Goal: Navigation & Orientation: Find specific page/section

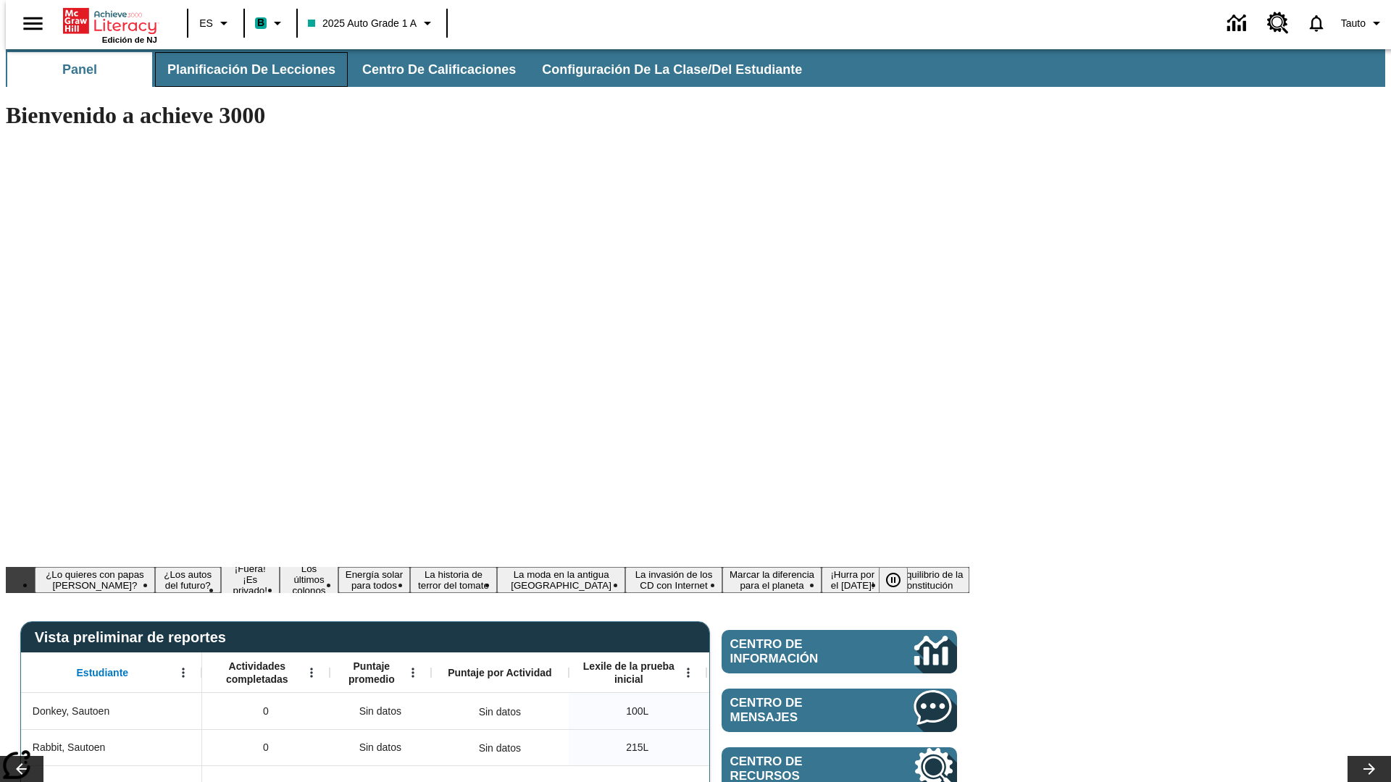
click at [243, 70] on span "Planificación de lecciones" at bounding box center [251, 70] width 168 height 17
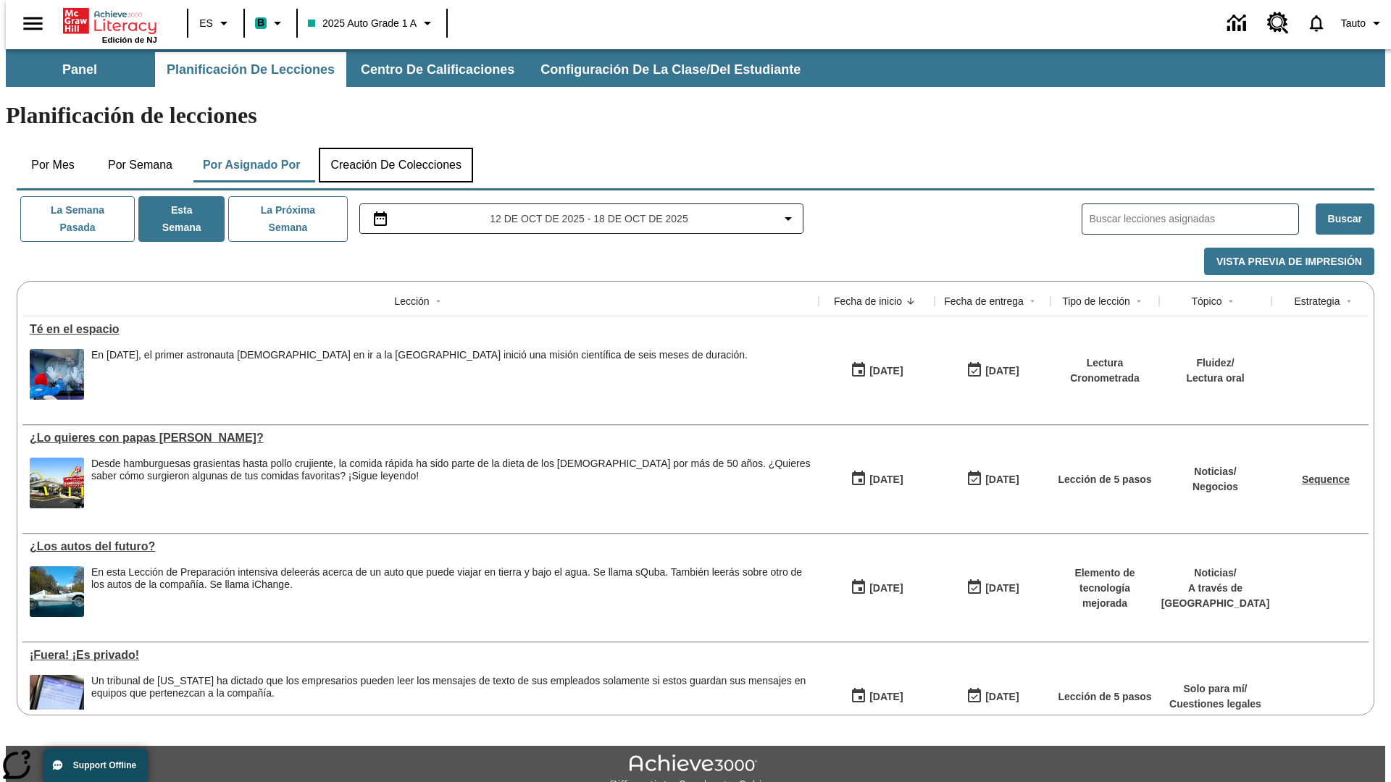
click at [395, 148] on button "Creación de colecciones" at bounding box center [396, 165] width 154 height 35
